Goal: Task Accomplishment & Management: Use online tool/utility

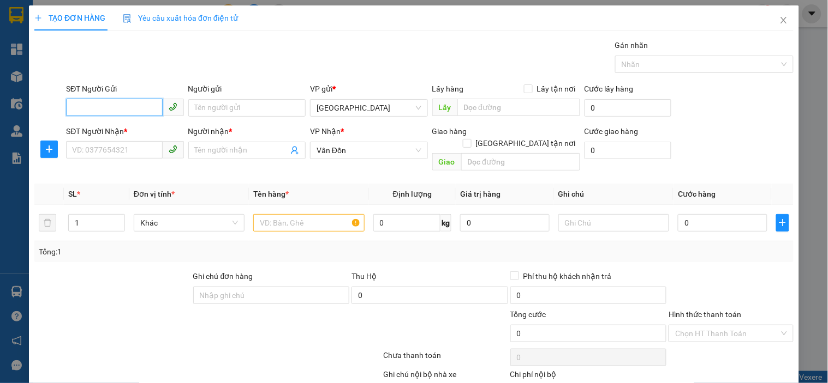
click at [101, 105] on input "SĐT Người Gửi" at bounding box center [114, 107] width 96 height 17
click at [149, 127] on div "0902262266 - cty toàn phát" at bounding box center [123, 130] width 103 height 12
type input "0902262266"
type input "cty toàn phát"
type input "vphn"
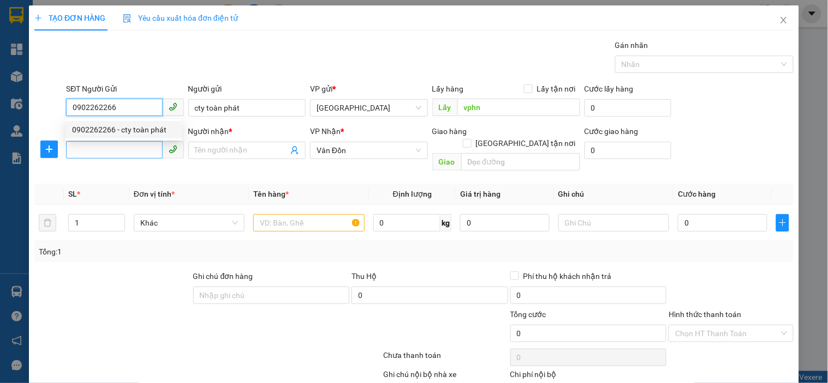
type input "0902262266"
click at [127, 150] on input "SĐT Người Nhận *" at bounding box center [114, 149] width 96 height 17
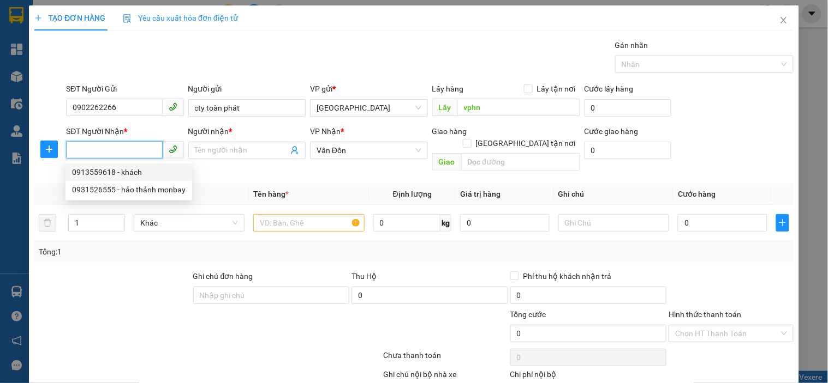
click at [142, 169] on div "0913559618 - khách" at bounding box center [128, 172] width 113 height 12
type input "0913559618"
type input "khách"
type input "bến xe bãi cháy"
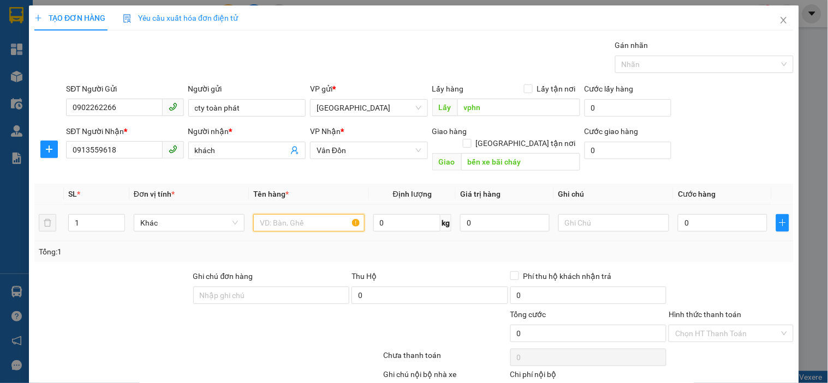
click at [286, 214] on input "text" at bounding box center [308, 222] width 111 height 17
type input "thùng xốp"
click at [712, 214] on input "0" at bounding box center [722, 222] width 89 height 17
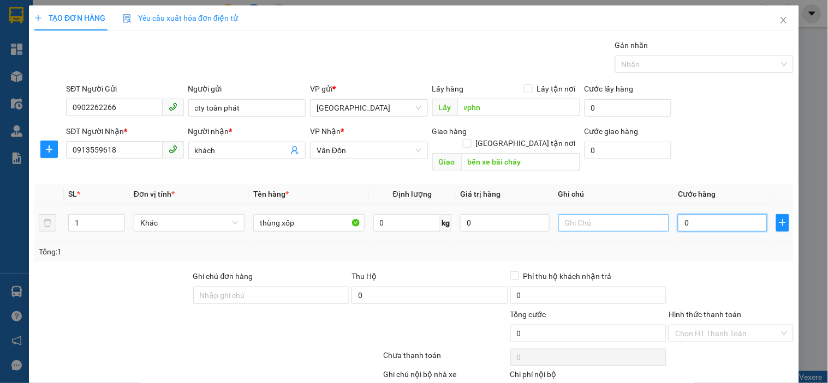
drag, startPoint x: 675, startPoint y: 215, endPoint x: 646, endPoint y: 215, distance: 28.9
click at [653, 215] on tr "1 Khác thùng xốp 0 kg 0 0" at bounding box center [413, 223] width 759 height 37
type input "1"
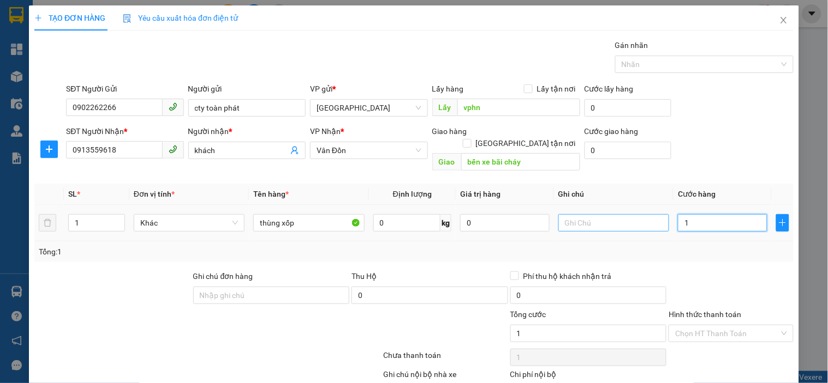
type input "10"
type input "100"
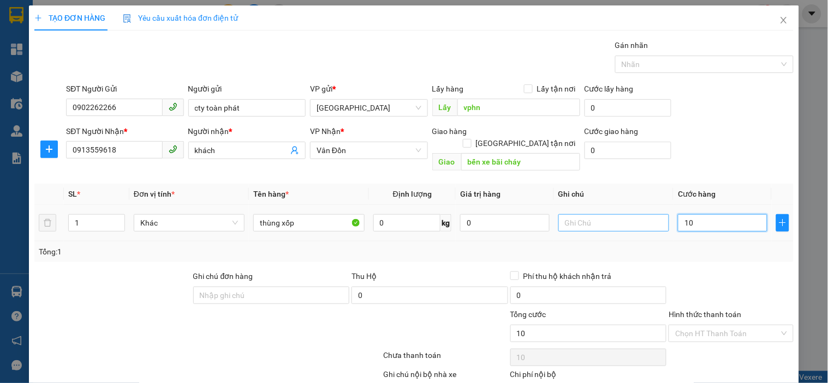
type input "100"
type input "1.000"
type input "10.000"
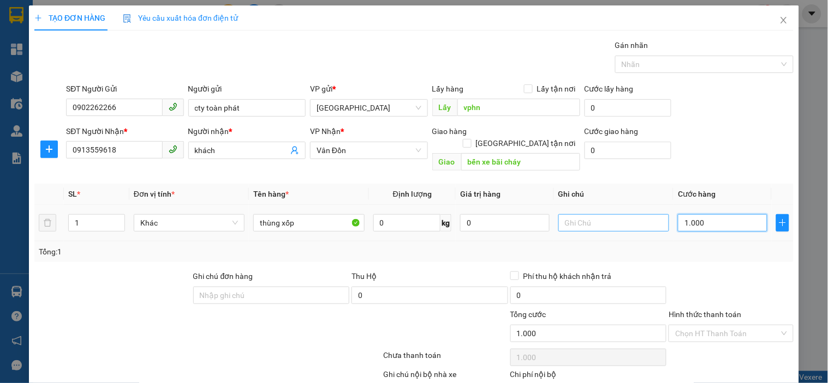
type input "10.000"
type input "100.000"
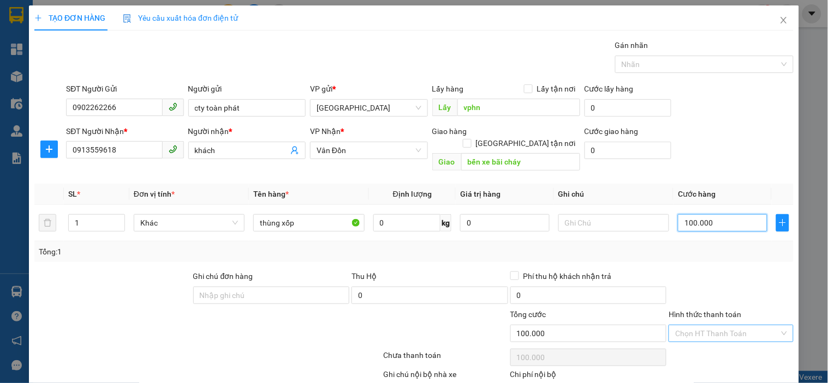
type input "100.000"
click at [678, 326] on input "Hình thức thanh toán" at bounding box center [727, 334] width 104 height 16
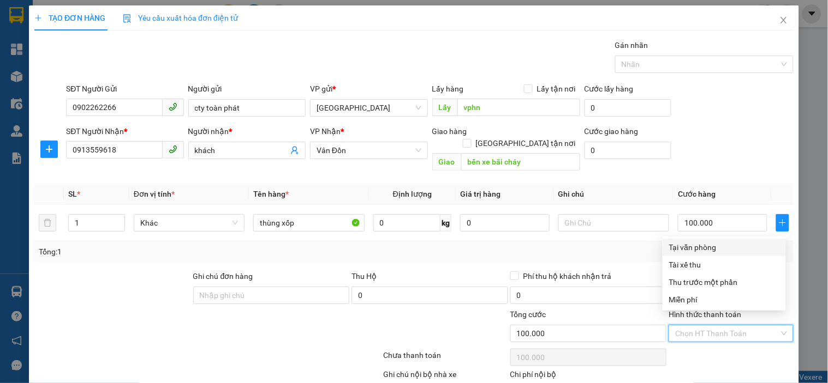
click at [703, 247] on div "Tại văn phòng" at bounding box center [724, 248] width 110 height 12
type input "0"
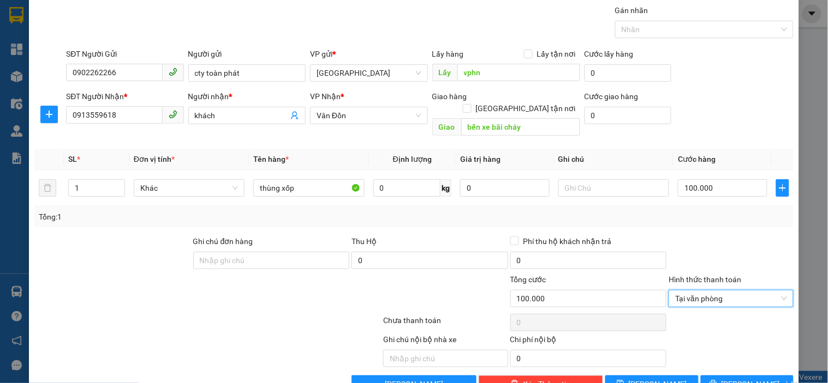
scroll to position [53, 0]
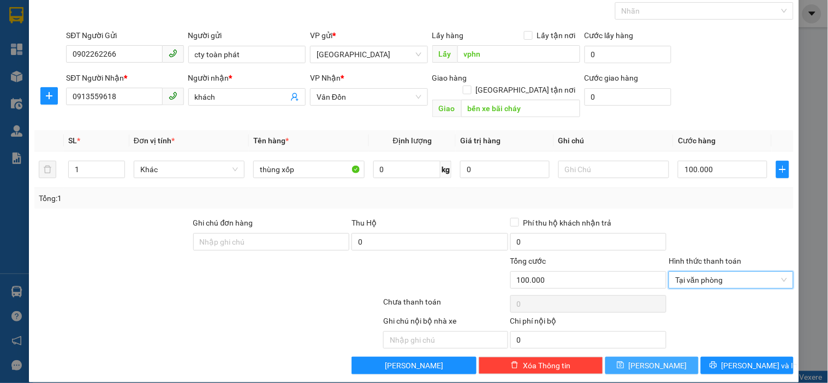
click at [650, 360] on span "[PERSON_NAME]" at bounding box center [657, 366] width 58 height 12
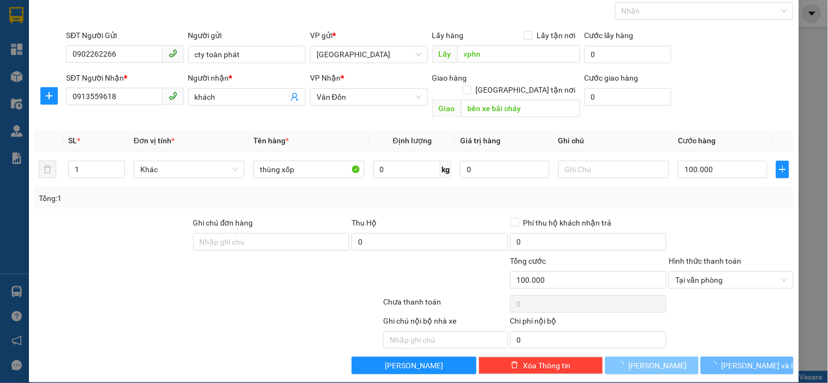
type input "0"
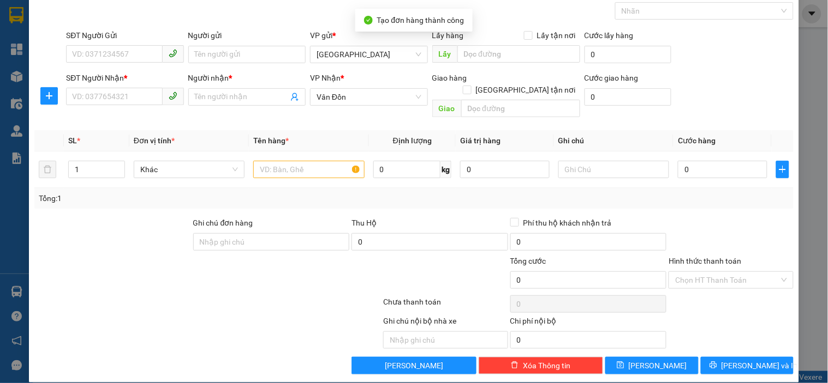
click at [816, 250] on div "TẠO ĐƠN HÀNG Yêu cầu xuất hóa đơn điện tử Transit Pickup Surcharge Ids Transit …" at bounding box center [414, 191] width 828 height 383
click at [803, 250] on div "TẠO ĐƠN HÀNG Yêu cầu xuất hóa đơn điện tử Transit Pickup Surcharge Ids Transit …" at bounding box center [414, 191] width 828 height 383
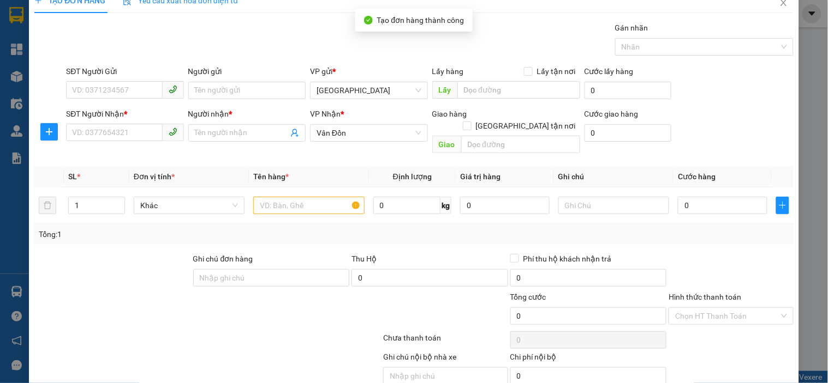
scroll to position [0, 0]
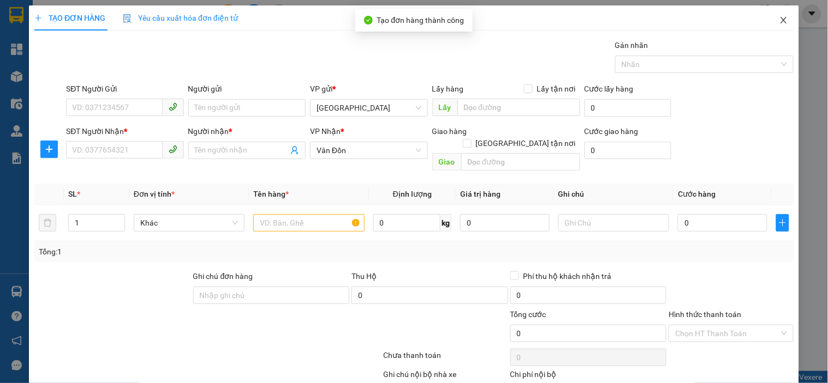
click at [779, 25] on icon "close" at bounding box center [783, 20] width 9 height 9
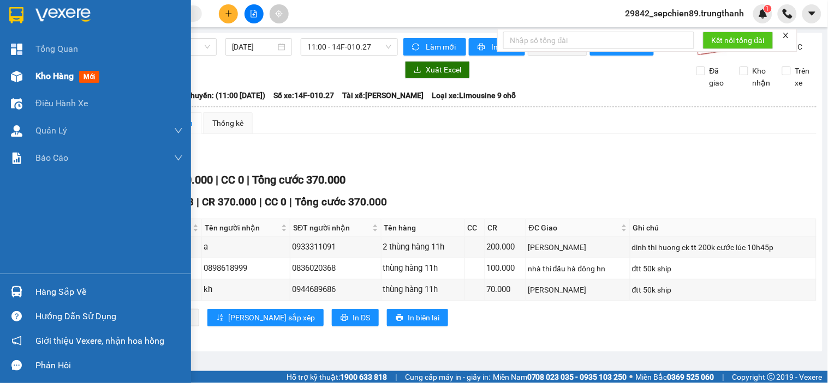
click at [53, 77] on span "Kho hàng" at bounding box center [54, 76] width 38 height 10
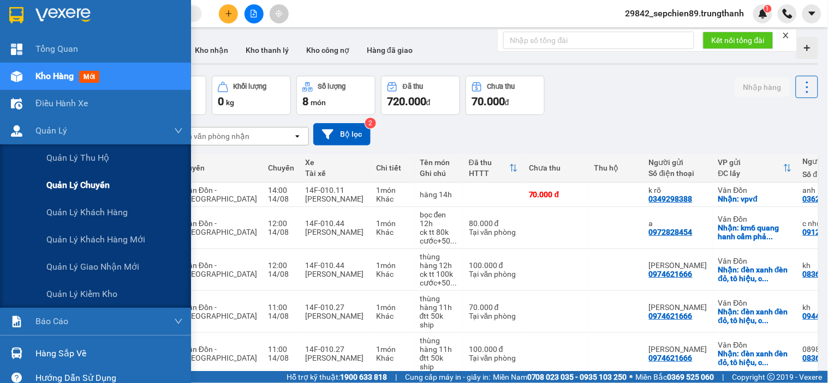
click at [69, 183] on span "Quản lý chuyến" at bounding box center [77, 185] width 63 height 14
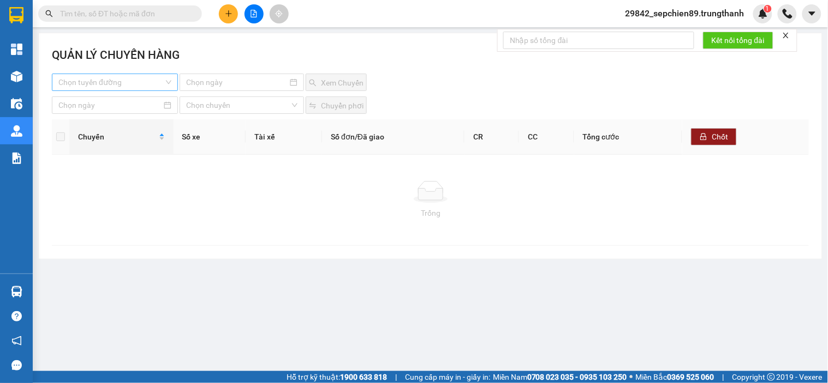
click at [137, 81] on input "search" at bounding box center [110, 82] width 105 height 16
click at [104, 123] on div "Vân Đồn - [GEOGRAPHIC_DATA]" at bounding box center [114, 122] width 113 height 12
click at [266, 77] on input at bounding box center [236, 82] width 101 height 12
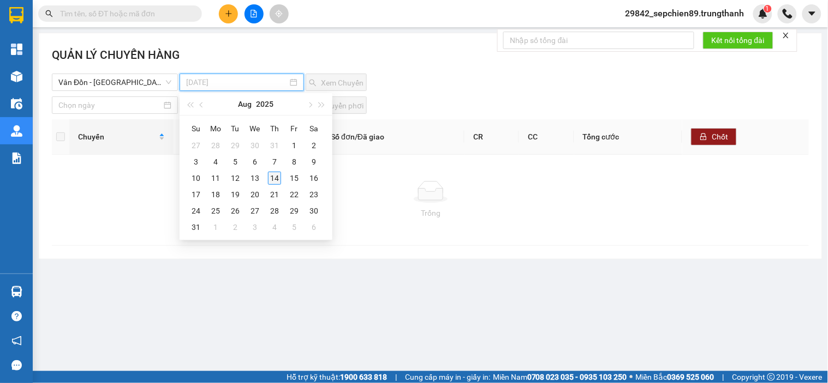
type input "[DATE]"
click at [273, 176] on div "14" at bounding box center [274, 178] width 13 height 13
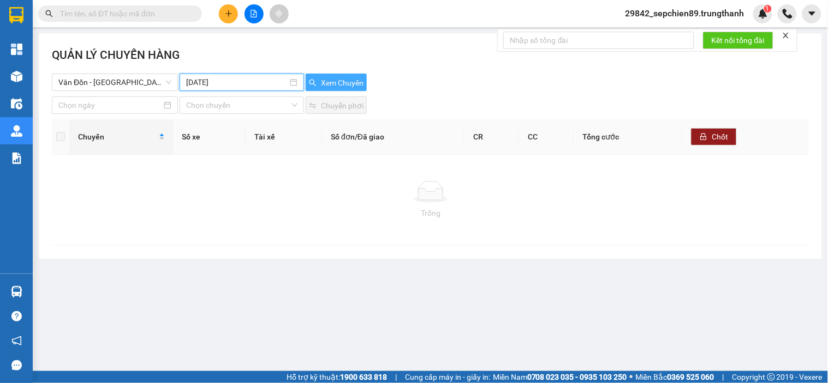
click at [328, 77] on span "Xem Chuyến" at bounding box center [342, 83] width 43 height 12
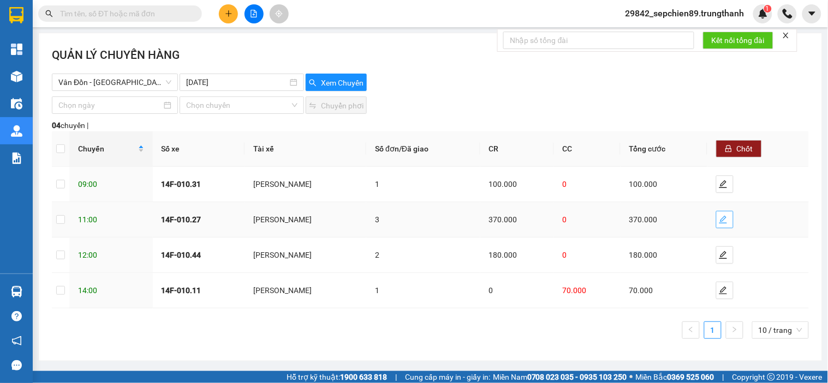
click at [724, 214] on button "button" at bounding box center [724, 219] width 17 height 17
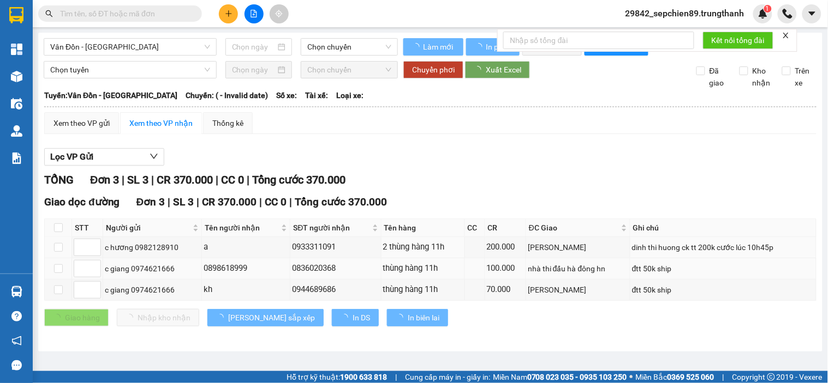
type input "[DATE]"
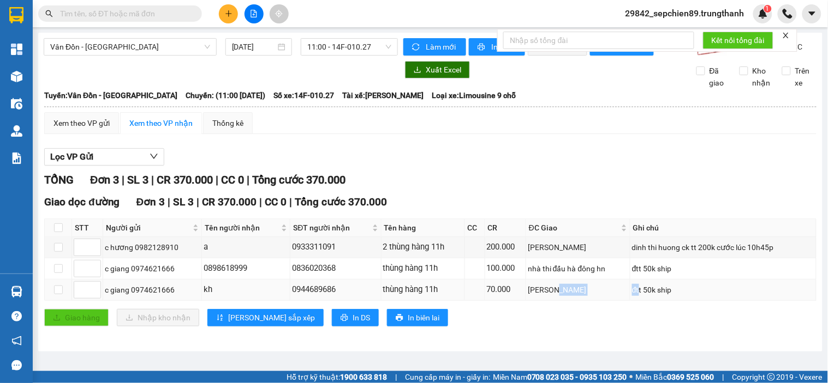
drag, startPoint x: 547, startPoint y: 302, endPoint x: 645, endPoint y: 302, distance: 97.6
click at [641, 301] on tr "c giang 0974621666 kh 0944689686 thùng hàng 11h 70.000 [PERSON_NAME] 50k ship" at bounding box center [430, 290] width 771 height 21
click at [657, 296] on div "đtt 50k ship" at bounding box center [723, 290] width 182 height 12
drag, startPoint x: 658, startPoint y: 301, endPoint x: 423, endPoint y: 301, distance: 235.1
click at [439, 301] on tr "c giang 0974621666 kh 0944689686 thùng hàng 11h 70.000 [PERSON_NAME] 50k ship" at bounding box center [430, 290] width 771 height 21
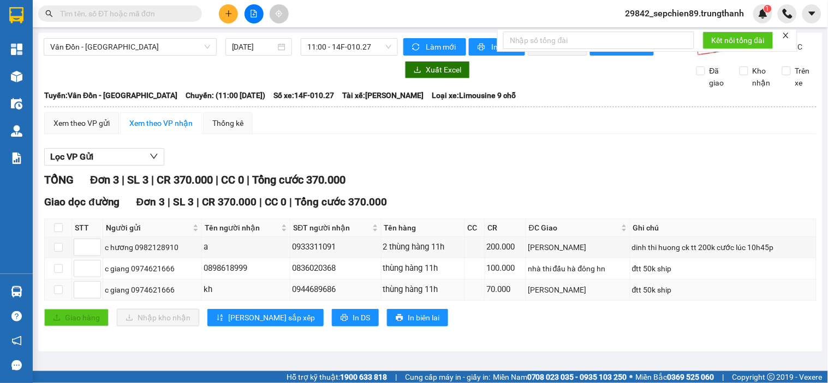
click at [423, 297] on div "thùng hàng 11h" at bounding box center [423, 290] width 80 height 13
drag, startPoint x: 417, startPoint y: 301, endPoint x: 320, endPoint y: 301, distance: 96.6
click at [320, 301] on tr "c giang 0974621666 kh 0944689686 thùng hàng 11h 70.000 [PERSON_NAME] 50k ship" at bounding box center [430, 290] width 771 height 21
click at [320, 297] on div "0944689686" at bounding box center [335, 290] width 87 height 13
drag, startPoint x: 379, startPoint y: 301, endPoint x: 448, endPoint y: 303, distance: 68.8
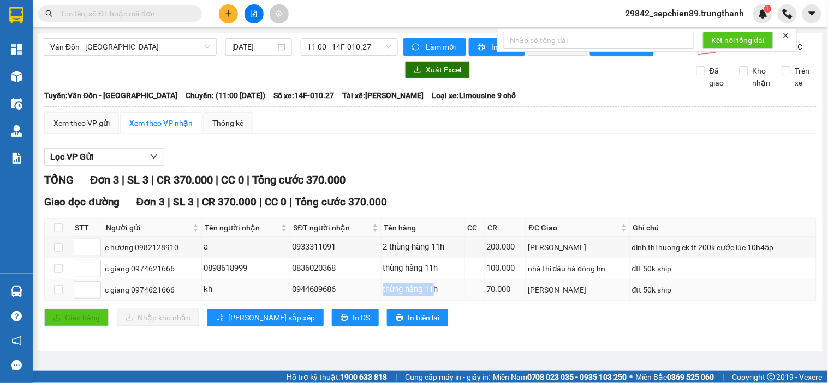
click at [431, 301] on td "thùng hàng 11h" at bounding box center [422, 290] width 83 height 21
click at [448, 297] on div "thùng hàng 11h" at bounding box center [423, 290] width 80 height 13
click at [332, 297] on div "0944689686" at bounding box center [335, 290] width 87 height 13
drag, startPoint x: 498, startPoint y: 301, endPoint x: 597, endPoint y: 304, distance: 99.4
click at [590, 301] on tr "c giang 0974621666 kh 0944689686 thùng hàng 11h 70.000 [PERSON_NAME] 50k ship" at bounding box center [430, 290] width 771 height 21
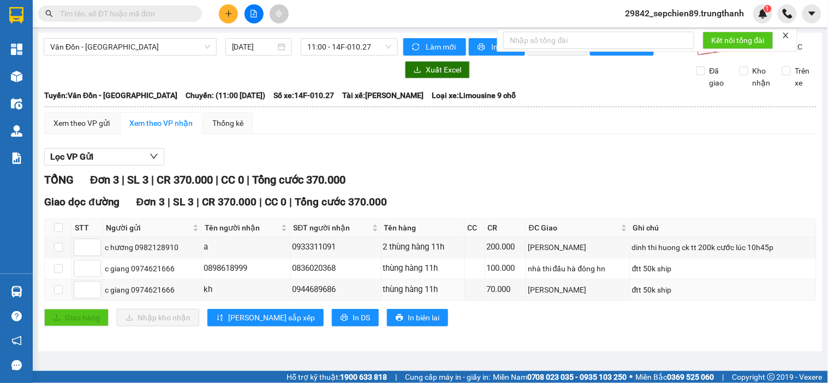
click at [613, 312] on div "Giao dọc đường Đơn 3 | SL 3 | CR 370.000 | CC 0 | Tổng cước 370.000 STT Người g…" at bounding box center [430, 264] width 772 height 141
drag, startPoint x: 260, startPoint y: 275, endPoint x: 200, endPoint y: 277, distance: 59.5
click at [203, 275] on div "0898618999" at bounding box center [245, 268] width 85 height 13
copy div "0898618999"
